Goal: Find specific page/section: Find specific page/section

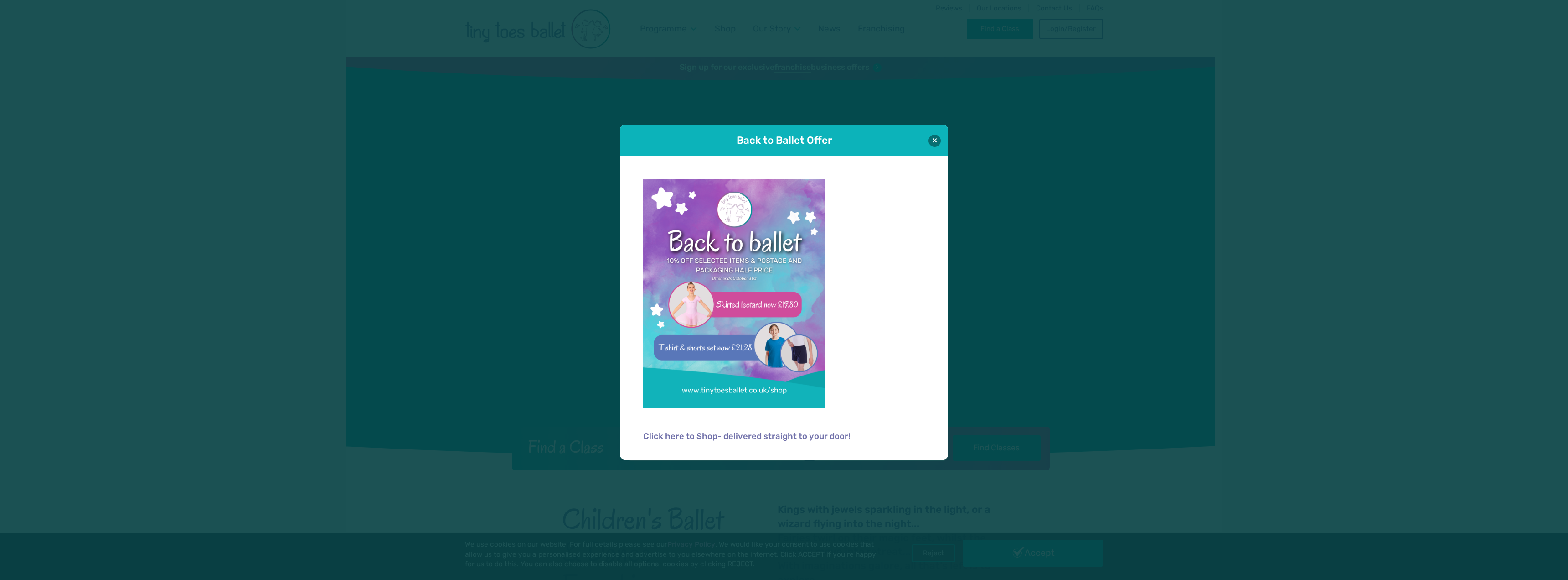
click at [928, 138] on div "Back to Ballet Offer" at bounding box center [784, 140] width 328 height 31
click at [934, 138] on button at bounding box center [935, 140] width 13 height 13
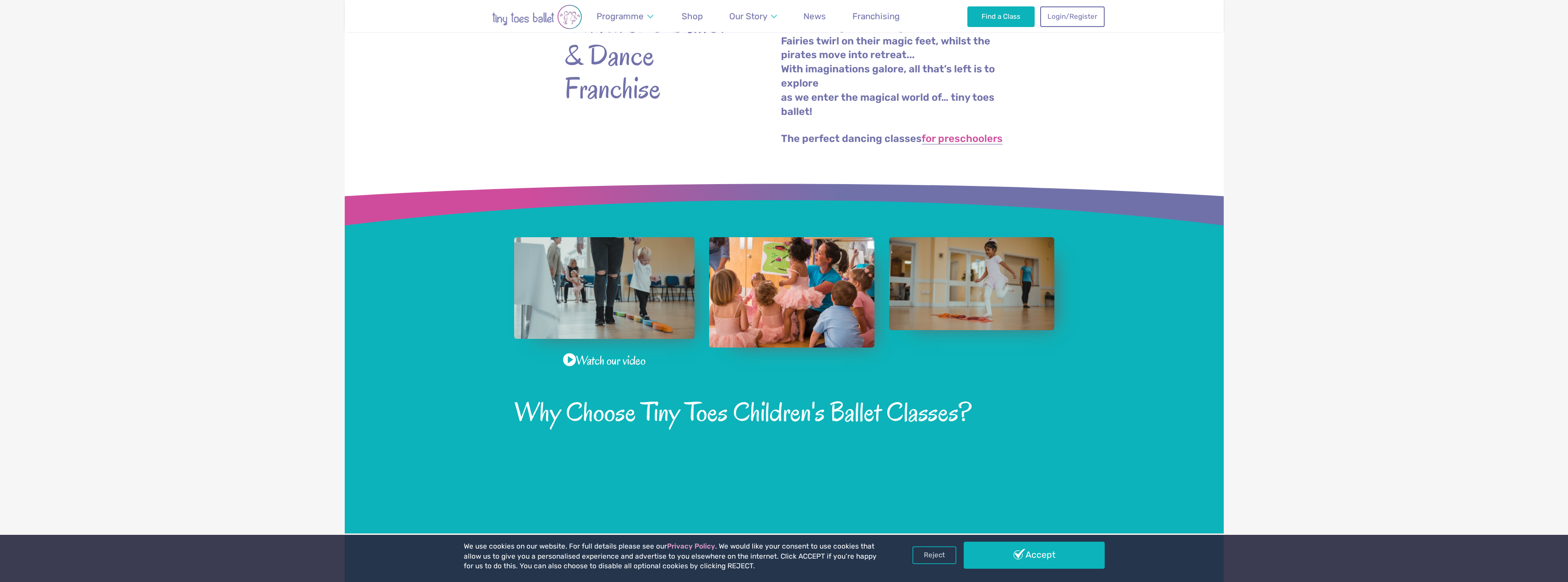
scroll to position [503, 0]
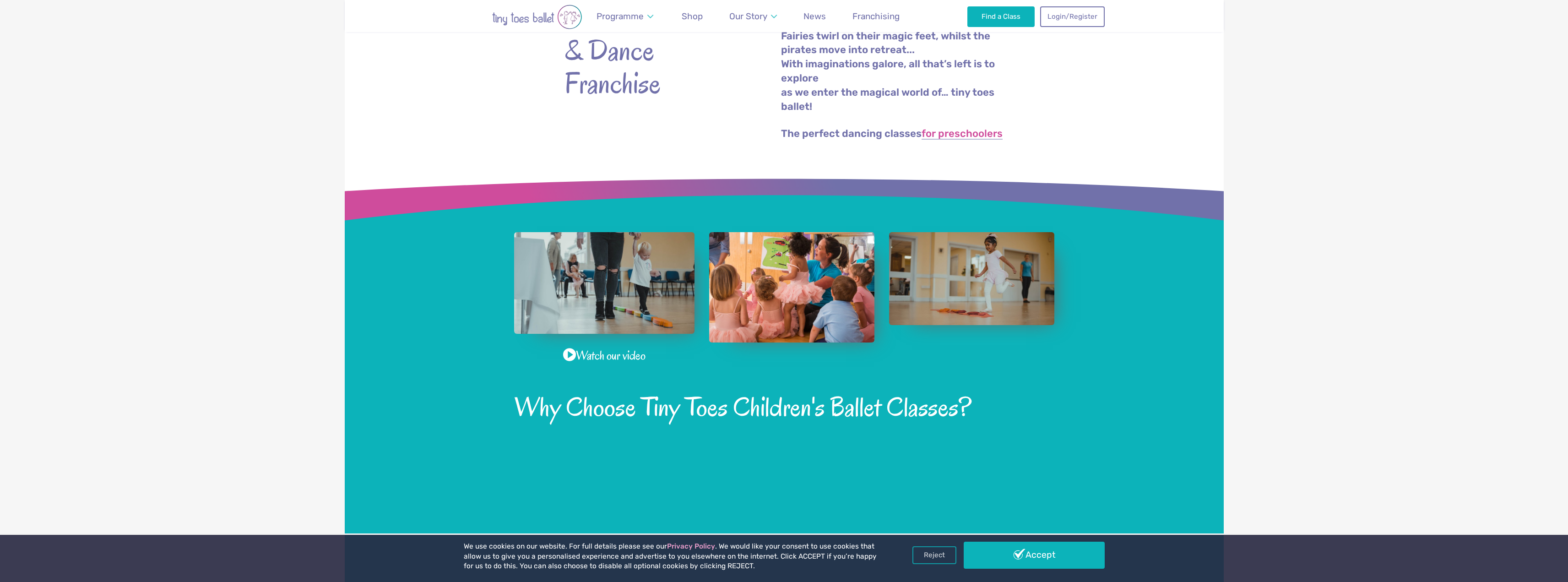
click at [1057, 557] on link "Accept" at bounding box center [1034, 555] width 141 height 27
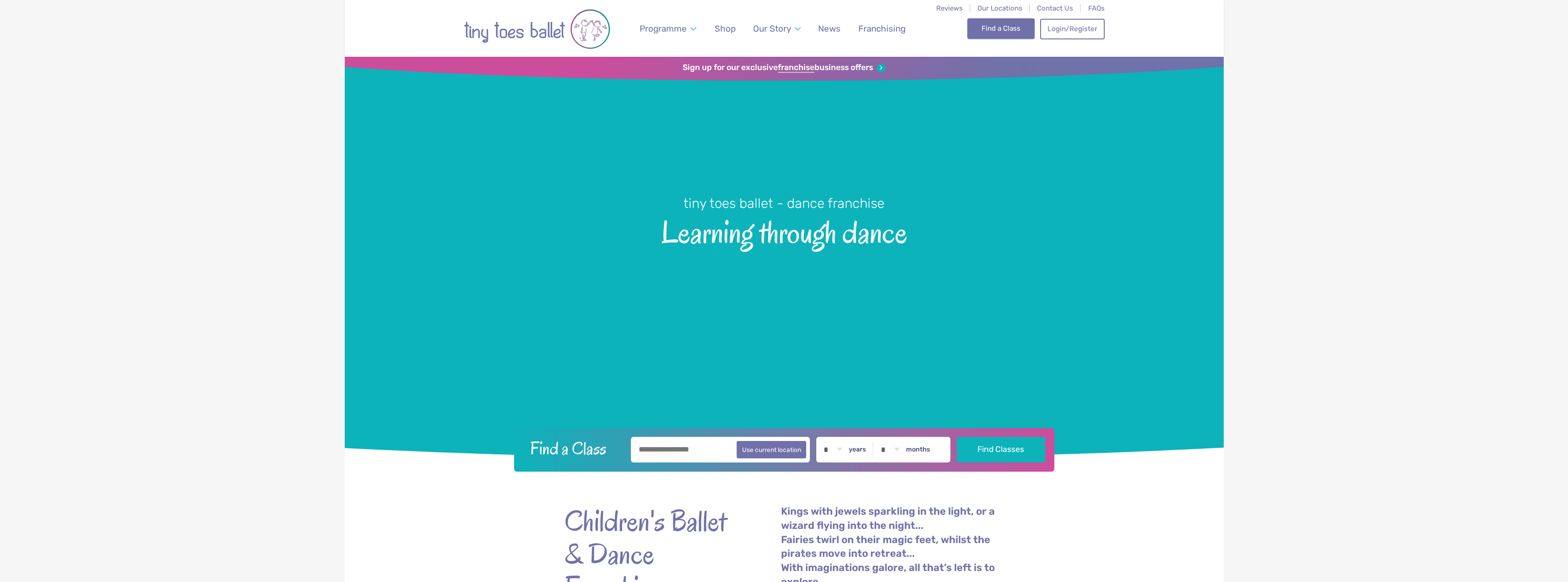
click at [997, 25] on link "Find a Class" at bounding box center [1001, 28] width 67 height 20
